Goal: Information Seeking & Learning: Learn about a topic

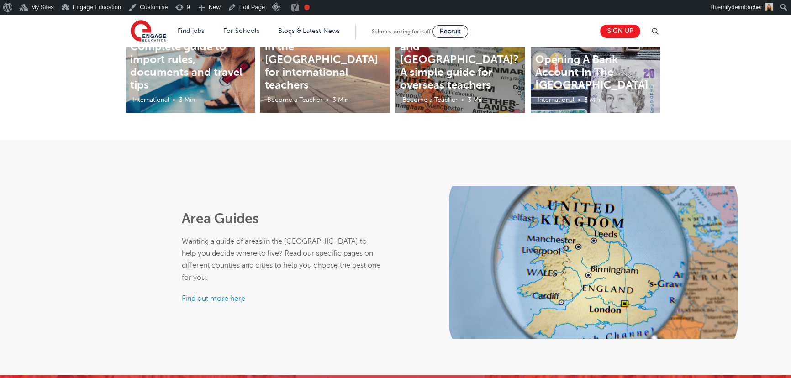
scroll to position [415, 0]
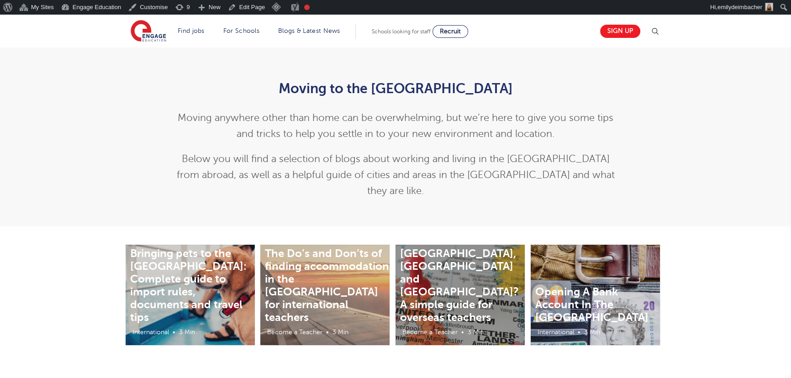
scroll to position [185, 0]
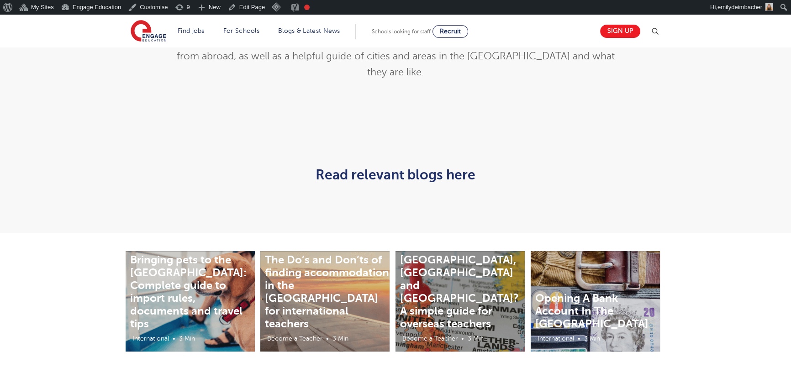
scroll to position [290, 0]
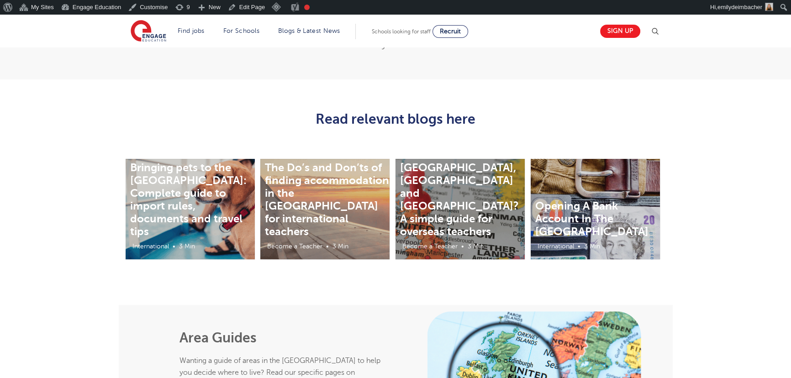
scroll to position [332, 0]
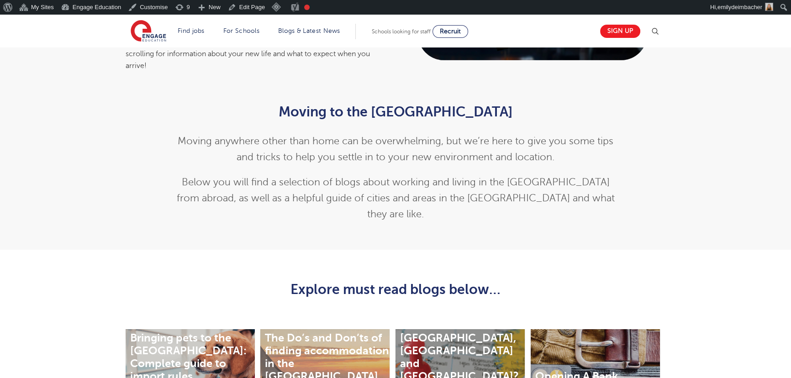
scroll to position [166, 0]
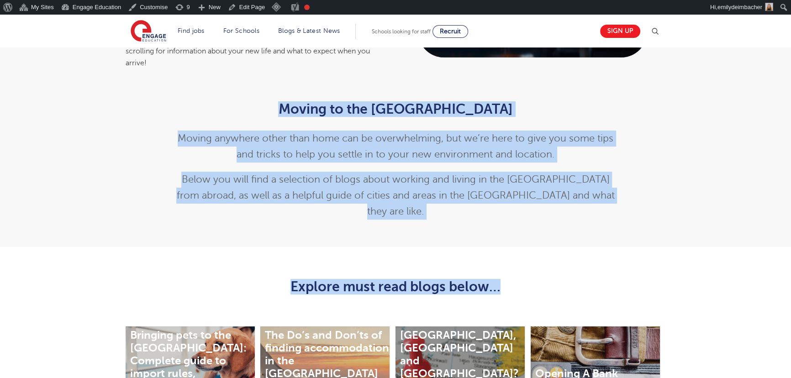
drag, startPoint x: 392, startPoint y: 113, endPoint x: 603, endPoint y: 216, distance: 235.1
click at [603, 216] on div "Moving to the UK Moving anywhere other than home can be overwhelming, but we’re…" at bounding box center [395, 167] width 791 height 159
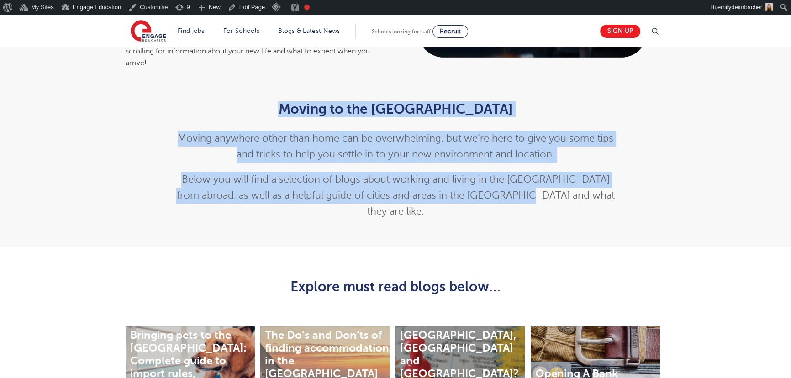
click at [549, 196] on p "Below you will find a selection of blogs about working and living in the [GEOGR…" at bounding box center [396, 196] width 448 height 48
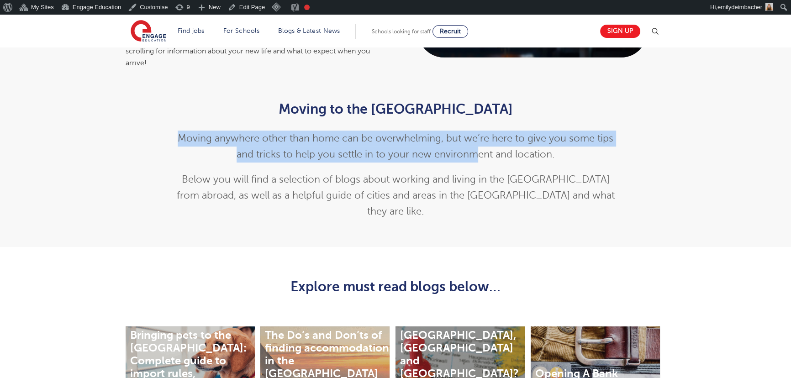
drag, startPoint x: 179, startPoint y: 132, endPoint x: 476, endPoint y: 147, distance: 297.2
click at [475, 146] on p "Moving anywhere other than home can be overwhelming, but we’re here to give you…" at bounding box center [396, 147] width 448 height 32
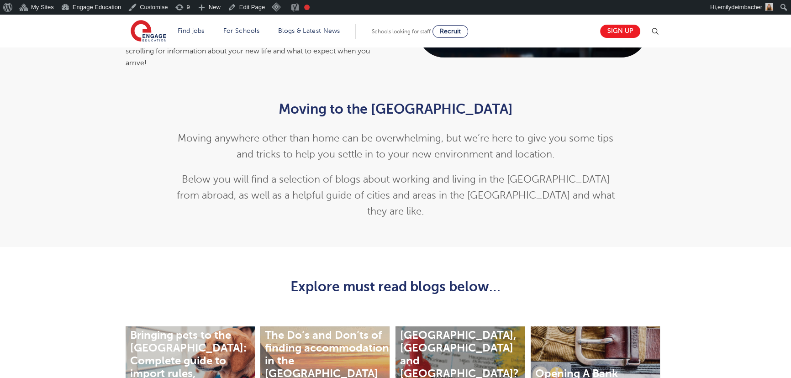
click at [487, 148] on p "Moving anywhere other than home can be overwhelming, but we’re here to give you…" at bounding box center [396, 147] width 448 height 32
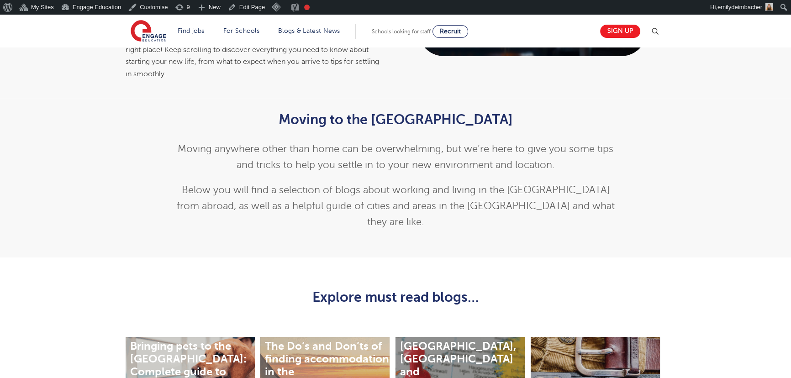
scroll to position [166, 0]
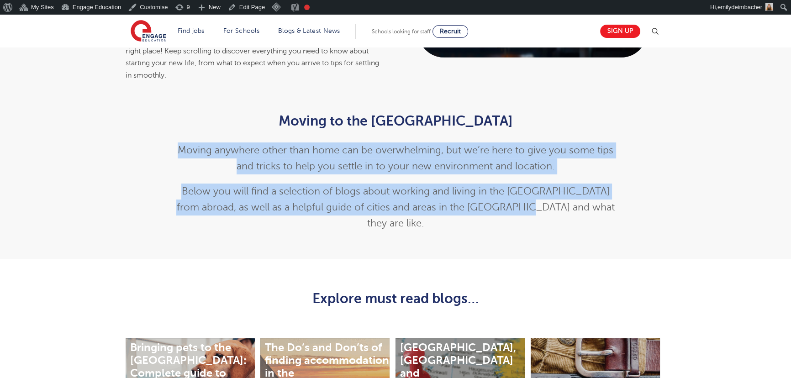
drag, startPoint x: 180, startPoint y: 128, endPoint x: 590, endPoint y: 184, distance: 413.4
click at [590, 184] on div "Moving to the UK Moving anywhere other than home can be overwhelming, but we’re…" at bounding box center [396, 172] width 448 height 118
copy div "Moving anywhere other than home can be overwhelming, but we’re here to give you…"
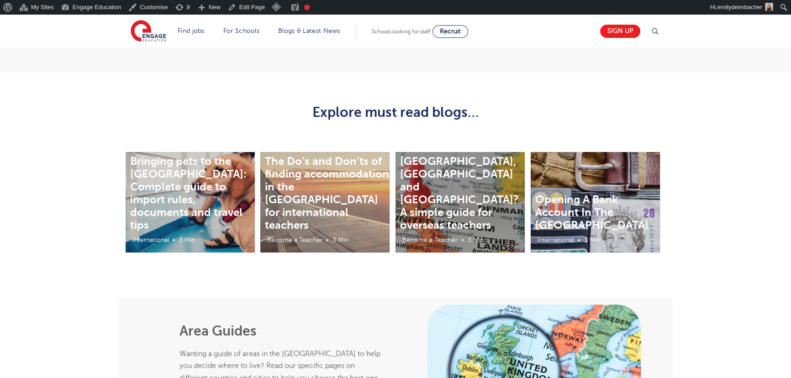
scroll to position [374, 0]
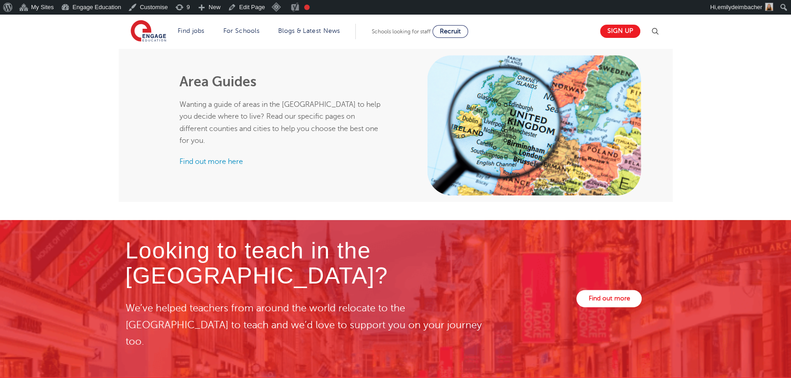
scroll to position [622, 0]
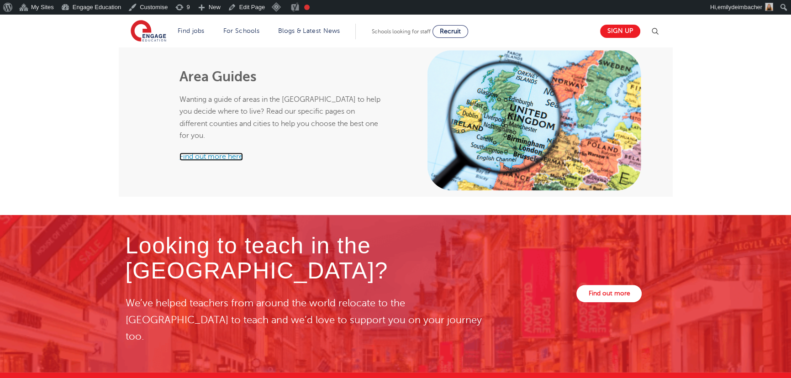
click at [214, 153] on link "Find out more here" at bounding box center [210, 157] width 63 height 8
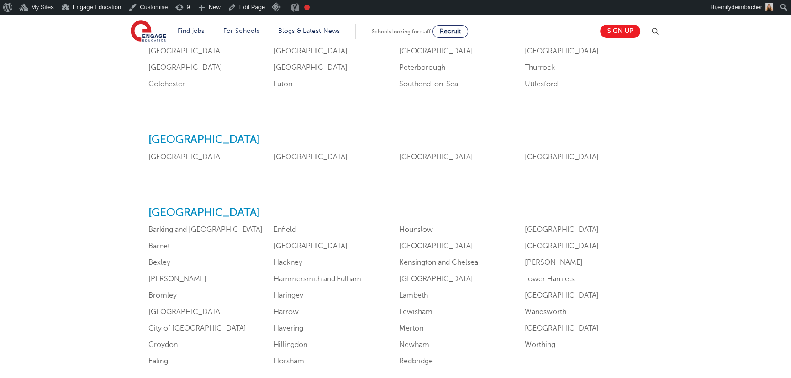
scroll to position [539, 0]
